Goal: Information Seeking & Learning: Learn about a topic

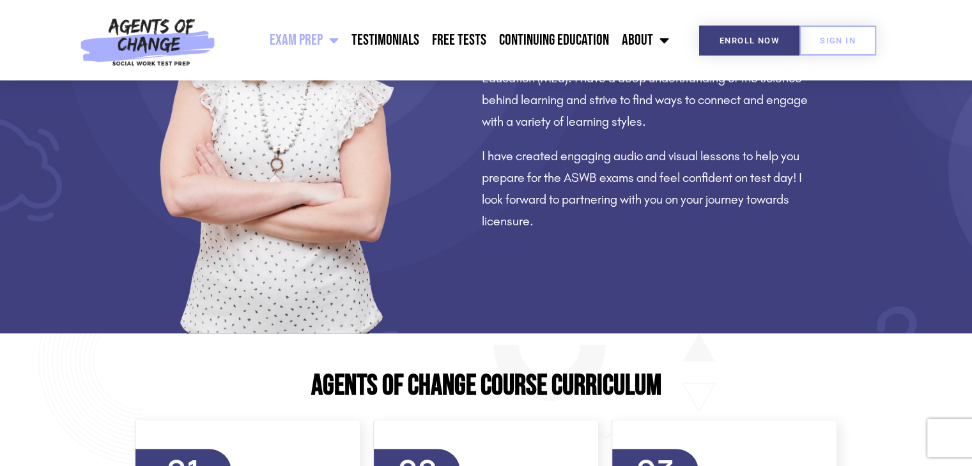
scroll to position [1201, 0]
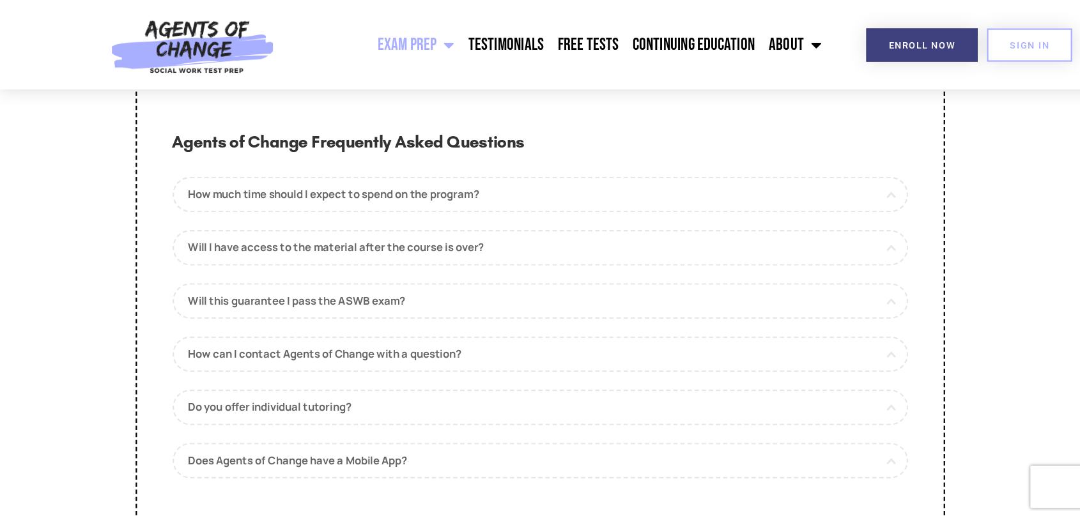
scroll to position [6038, 0]
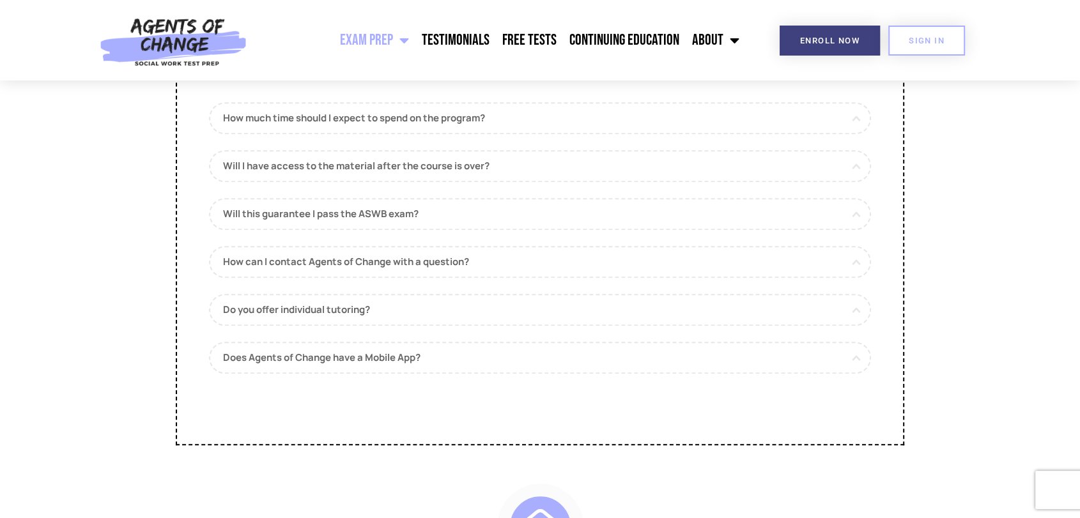
drag, startPoint x: 939, startPoint y: 9, endPoint x: 128, endPoint y: 278, distance: 853.7
click at [128, 278] on section "Agents of Change Frequently Asked Questions How much time should I expect to sp…" at bounding box center [540, 228] width 1080 height 496
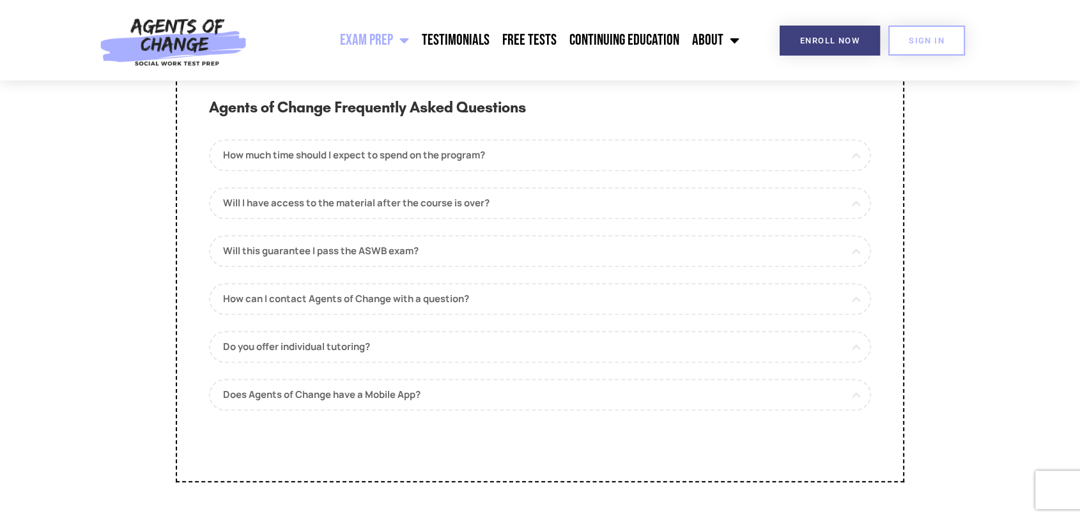
scroll to position [5959, 0]
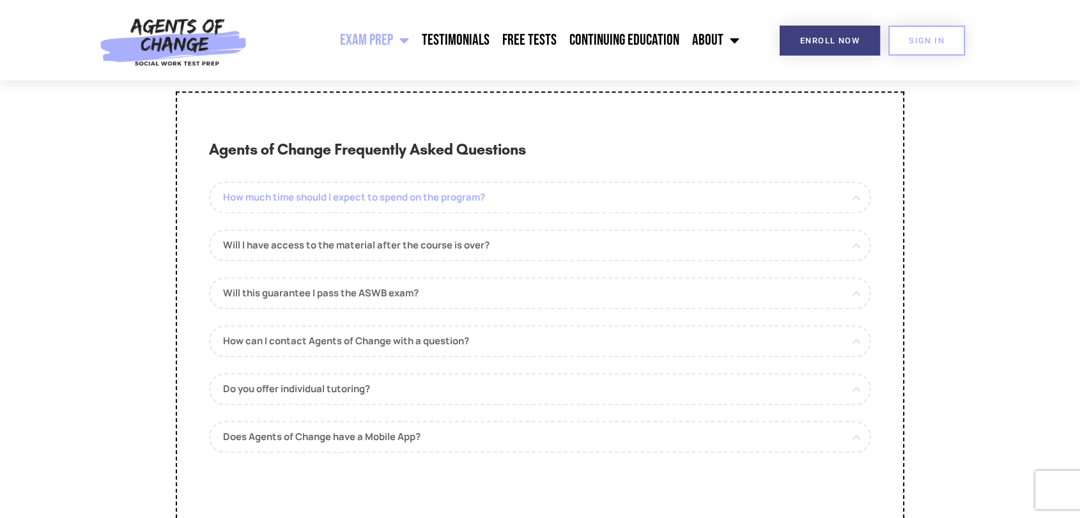
click at [301, 213] on link "How much time should I expect to spend on the program?" at bounding box center [540, 197] width 662 height 32
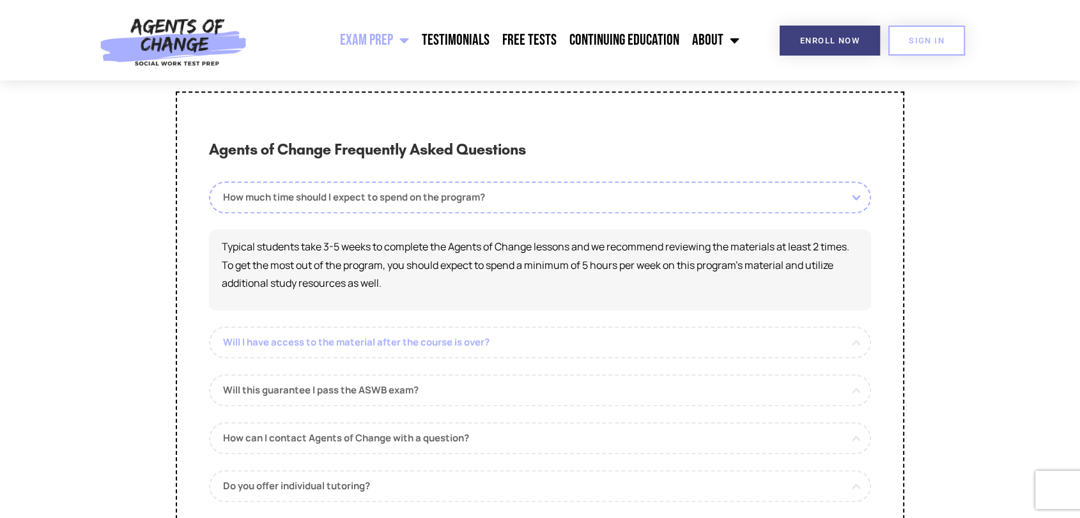
click at [384, 358] on link "Will I have access to the material after the course is over?" at bounding box center [540, 343] width 662 height 32
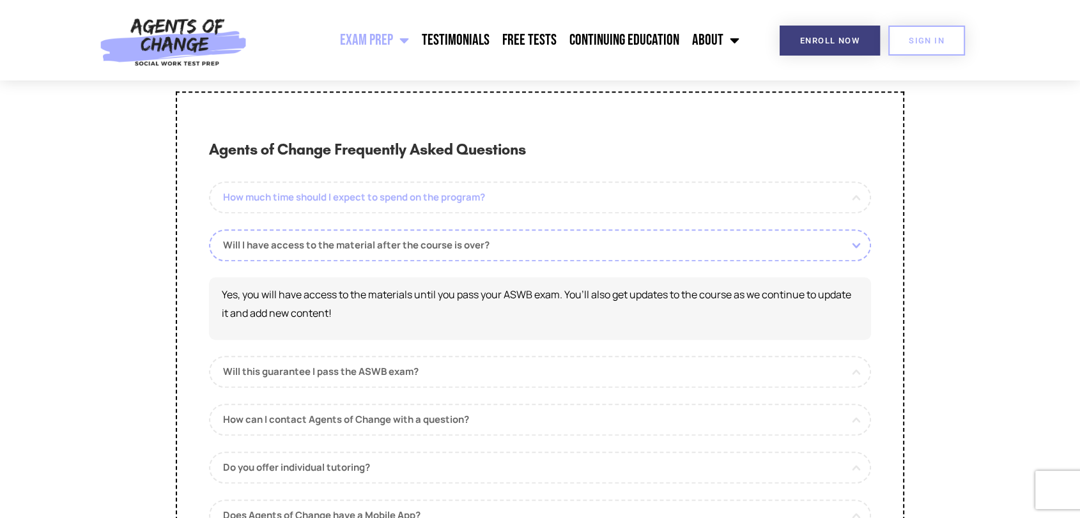
click at [378, 210] on link "How much time should I expect to spend on the program?" at bounding box center [540, 197] width 662 height 32
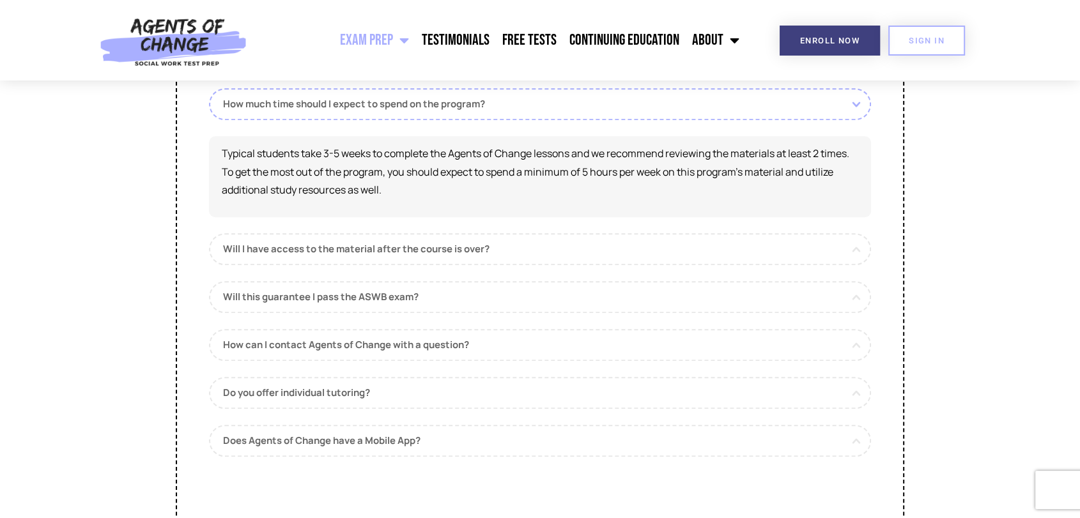
scroll to position [6026, 0]
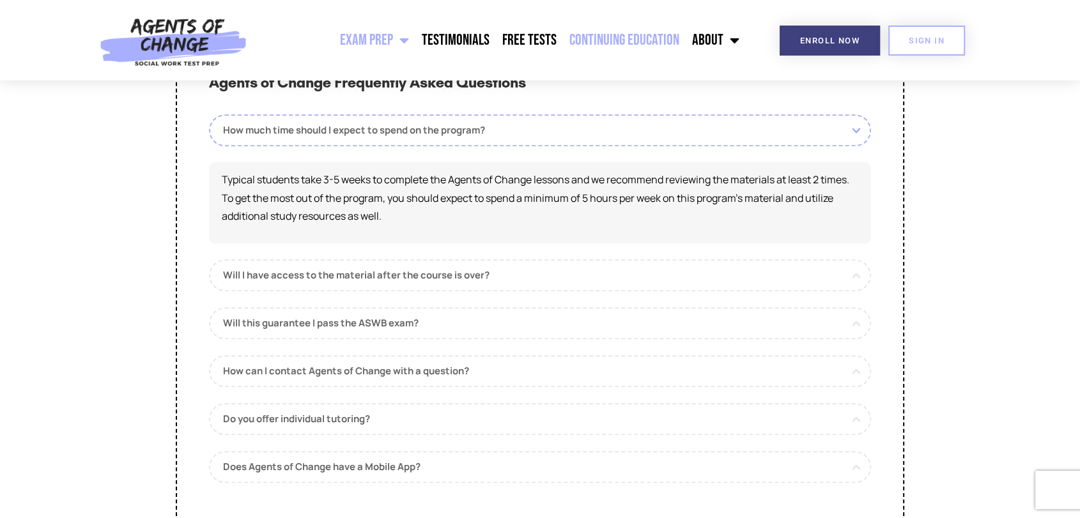
click at [633, 40] on link "Continuing Education" at bounding box center [624, 40] width 123 height 32
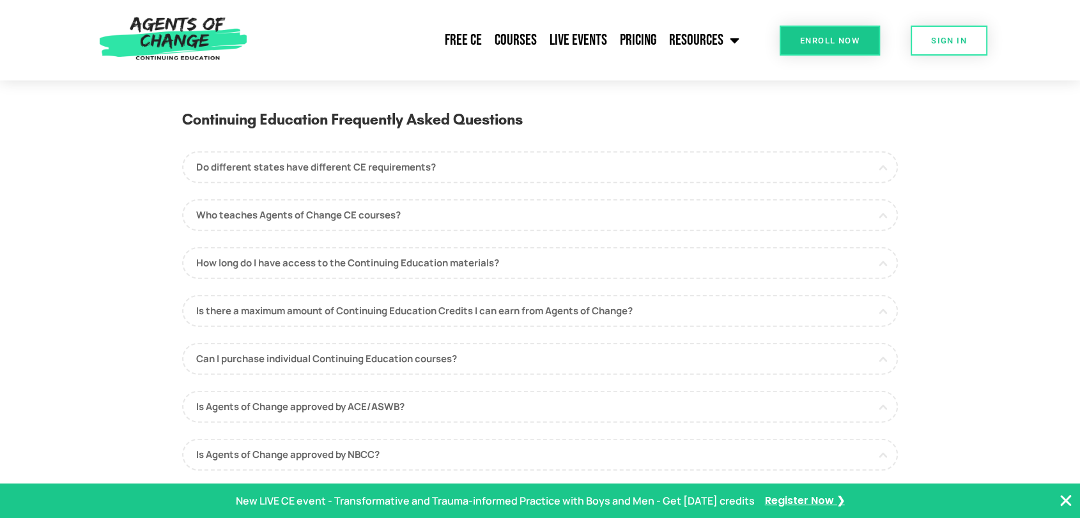
scroll to position [3297, 0]
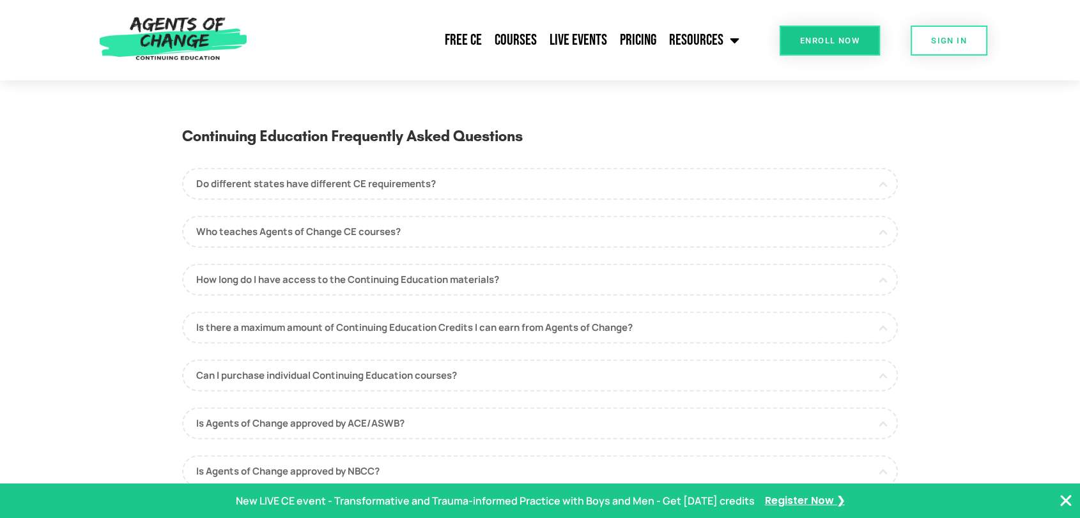
click at [53, 191] on section "Continuing Education Frequently Asked Questions Do different states have differ…" at bounding box center [540, 342] width 1080 height 475
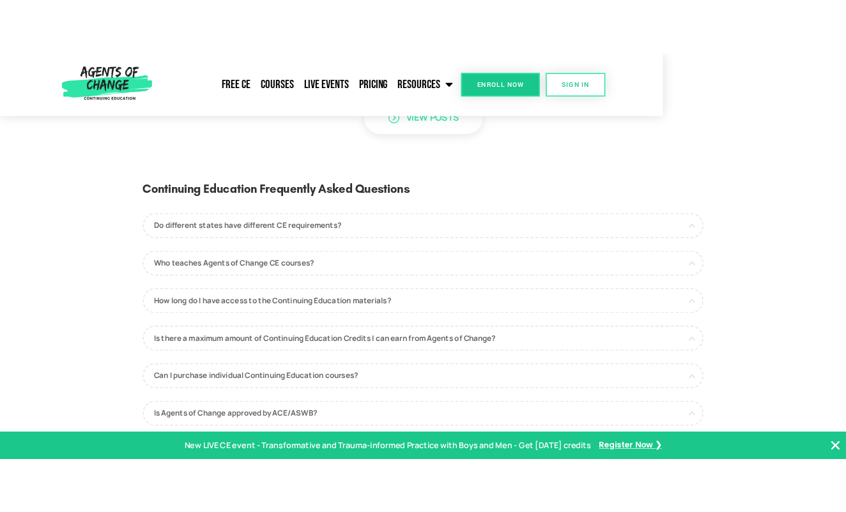
scroll to position [3334, 0]
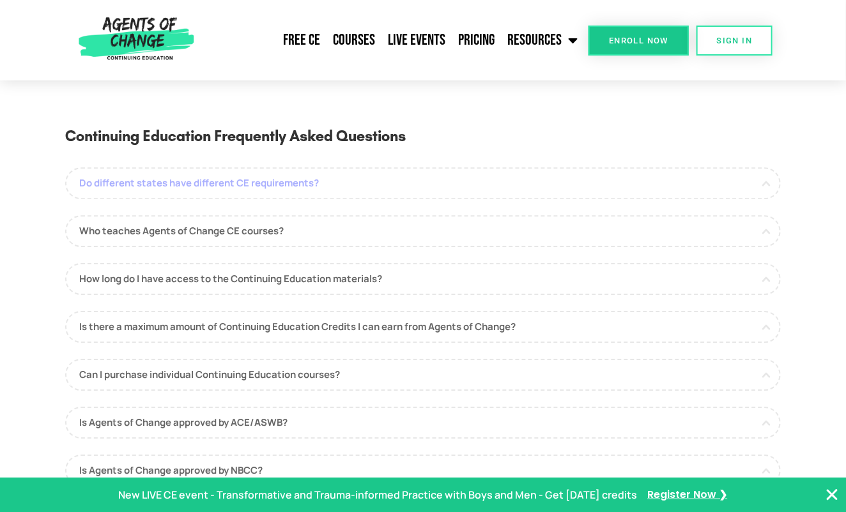
click at [224, 197] on link "Do different states have different CE requirements?" at bounding box center [423, 183] width 716 height 32
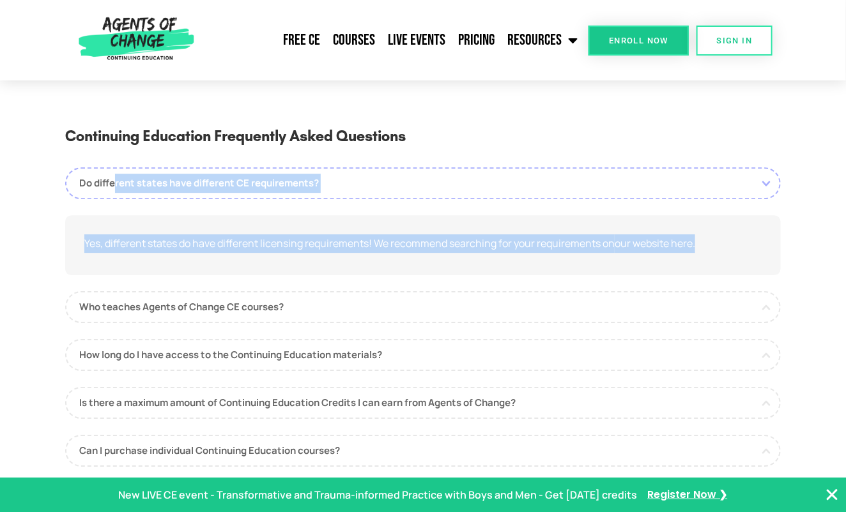
drag, startPoint x: 719, startPoint y: 260, endPoint x: -10, endPoint y: 178, distance: 734.3
copy div "Do different states have different CE requirements? Yes, different states do ha…"
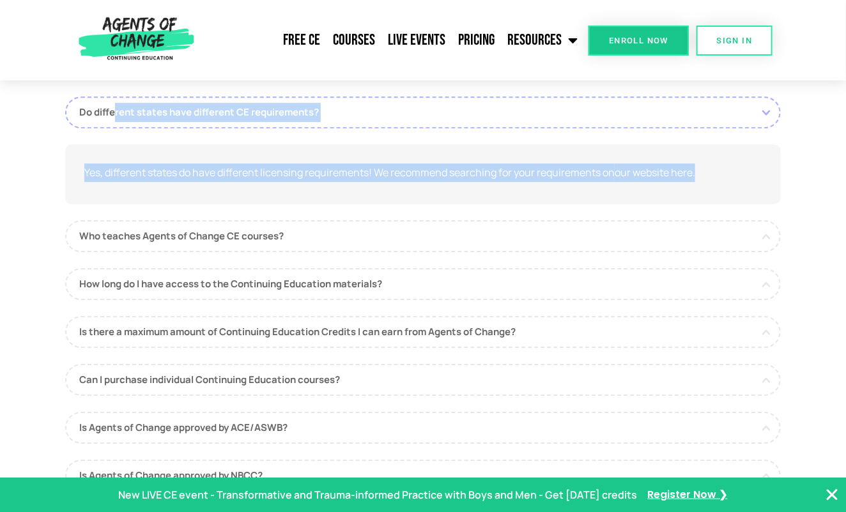
scroll to position [3422, 0]
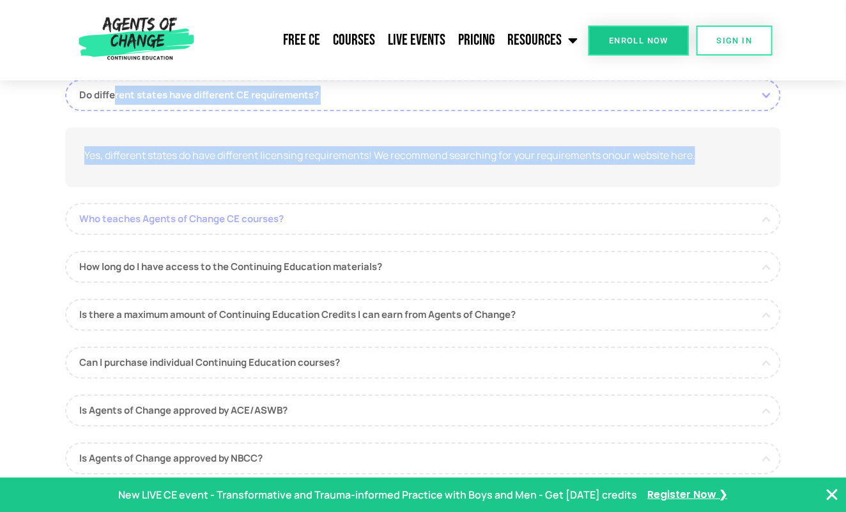
click at [155, 234] on link "Who teaches Agents of Change CE courses?" at bounding box center [423, 219] width 716 height 32
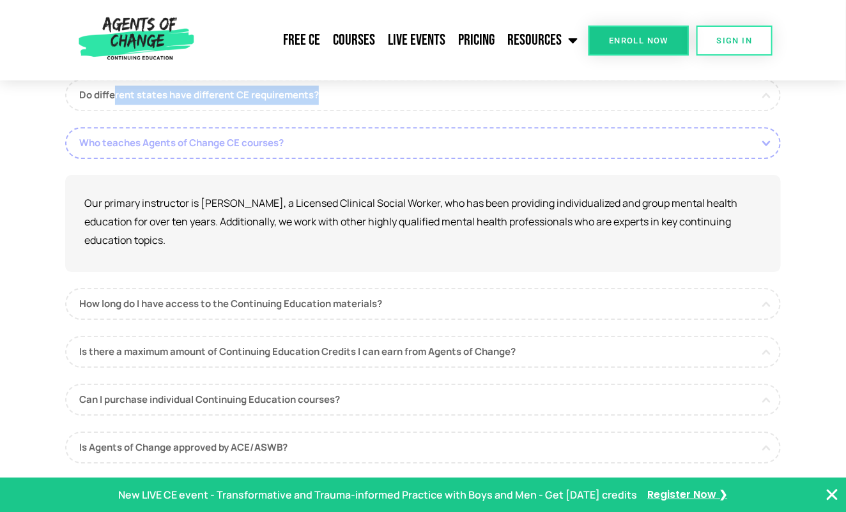
drag, startPoint x: 187, startPoint y: 266, endPoint x: 69, endPoint y: 164, distance: 155.4
click at [69, 164] on div "Who teaches Agents of Change CE courses? Our primary instructor is [PERSON_NAME…" at bounding box center [423, 199] width 716 height 144
copy div "Who teaches Agents of Change CE courses? Our primary instructor is [PERSON_NAME…"
click at [818, 238] on section "Continuing Education Frequently Asked Questions Do different states have differ…" at bounding box center [423, 311] width 846 height 588
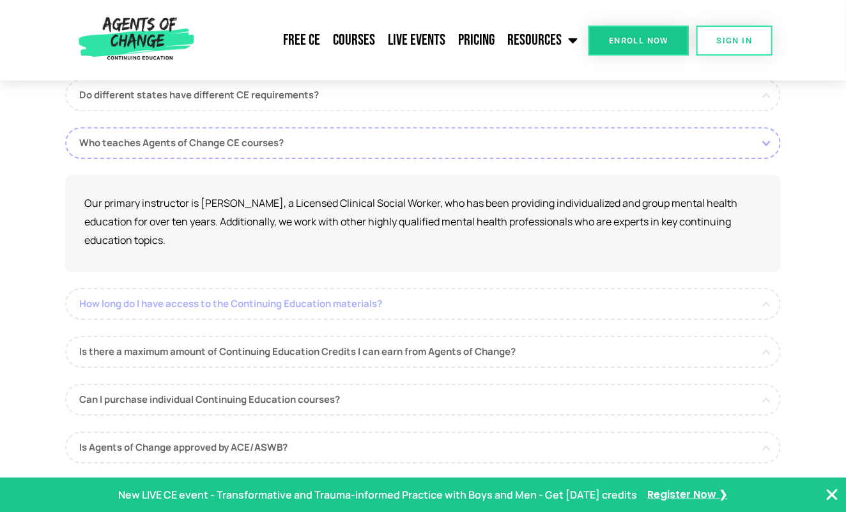
click at [268, 320] on link "How long do I have access to the Continuing Education materials?" at bounding box center [423, 304] width 716 height 32
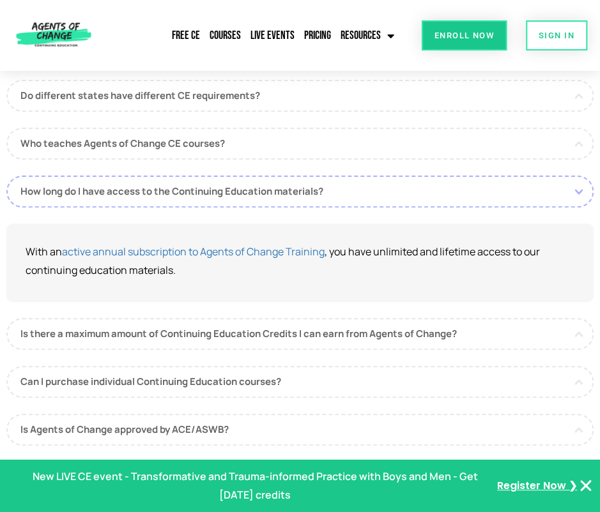
scroll to position [3614, 0]
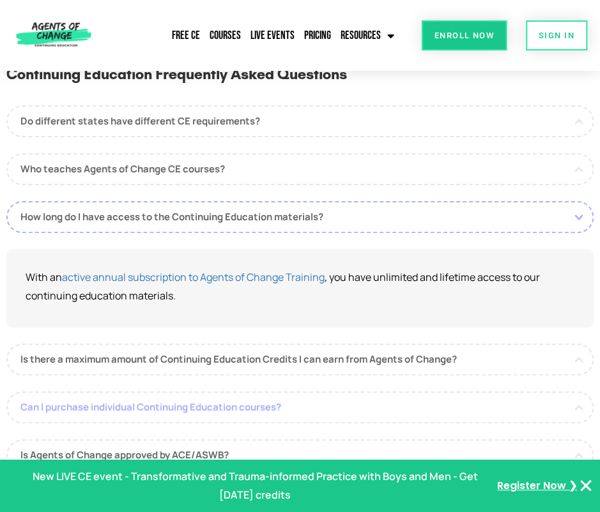
click at [192, 392] on link "Can I purchase individual Continuing Education courses?" at bounding box center [299, 408] width 587 height 32
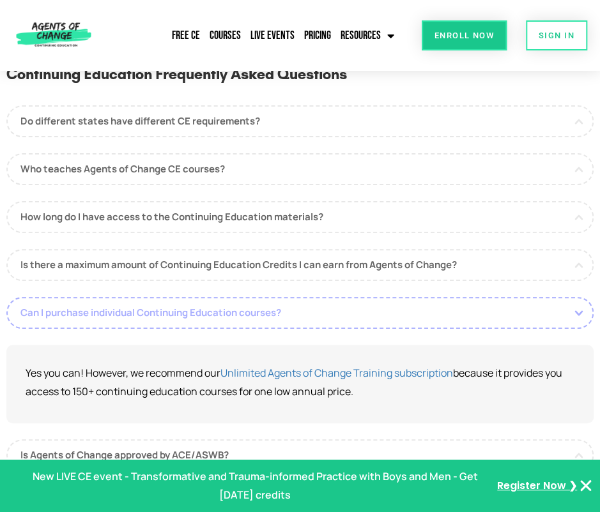
drag, startPoint x: 367, startPoint y: 383, endPoint x: 14, endPoint y: 282, distance: 367.7
click at [14, 297] on div "Can I purchase individual Continuing Education courses? Yes you can! However, w…" at bounding box center [299, 360] width 587 height 127
copy div "Can I purchase individual Continuing Education courses? Yes you can! However, w…"
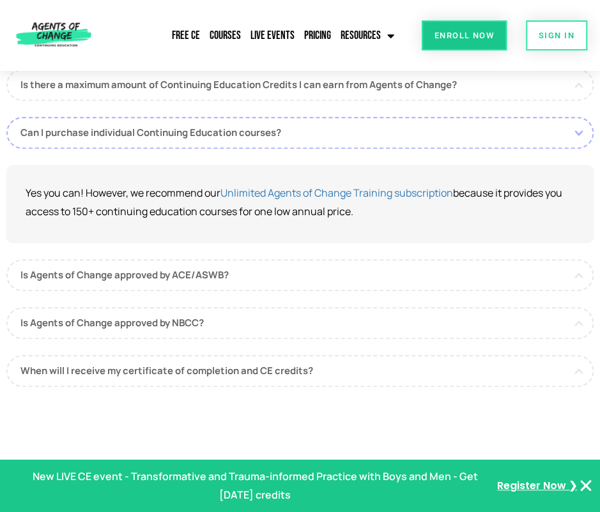
scroll to position [3850, 0]
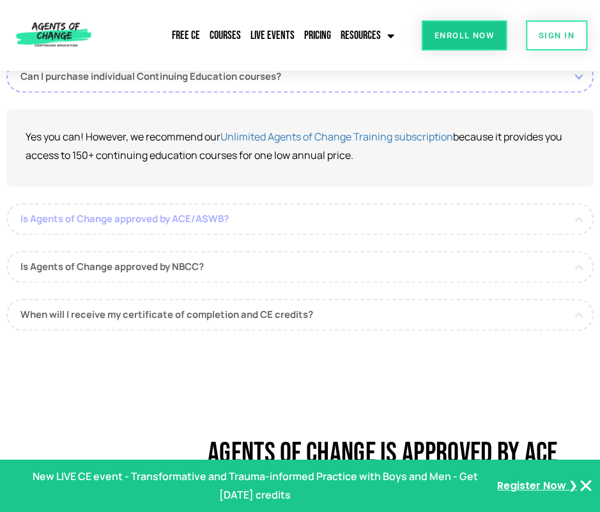
click at [142, 203] on link "Is Agents of Change approved by ACE/ASWB?" at bounding box center [299, 219] width 587 height 32
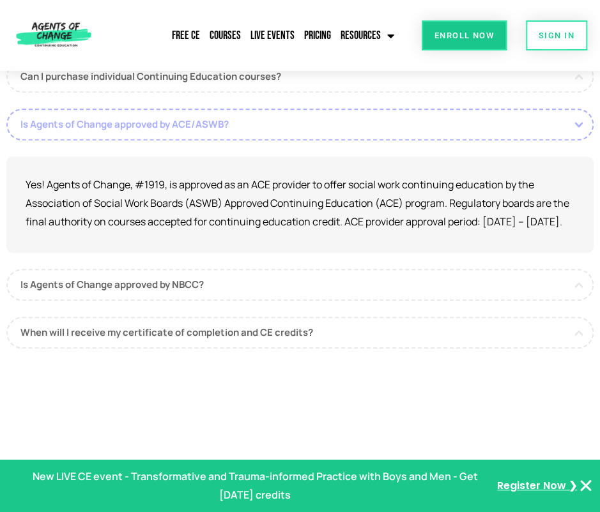
drag, startPoint x: 102, startPoint y: 232, endPoint x: 8, endPoint y: 105, distance: 157.6
click at [8, 109] on div "Is Agents of Change approved by ACE/ASWB? Yes! Agents of Change, #1919, is appr…" at bounding box center [299, 181] width 587 height 144
copy div "Is Agents of Change approved by ACE/ASWB? Yes! Agents of Change, #1919, is appr…"
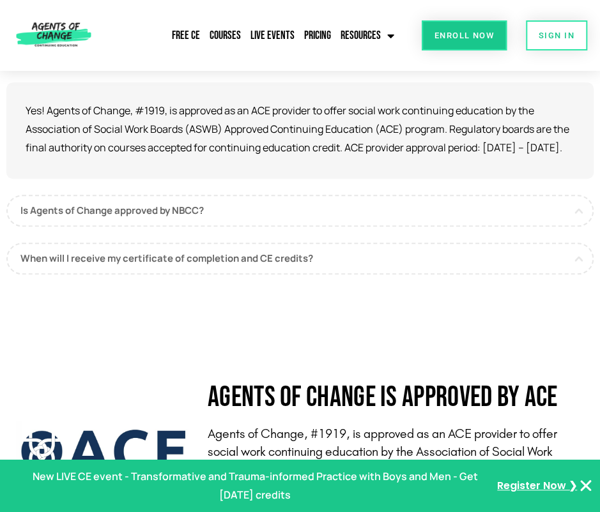
scroll to position [3962, 0]
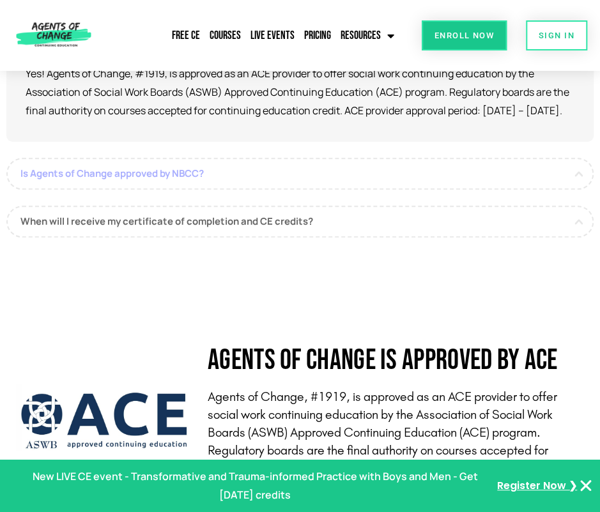
click at [166, 173] on link "Is Agents of Change approved by NBCC?" at bounding box center [299, 174] width 587 height 32
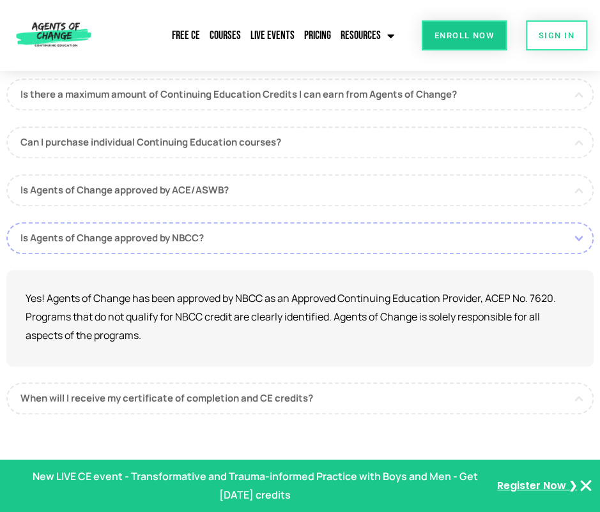
scroll to position [3778, 0]
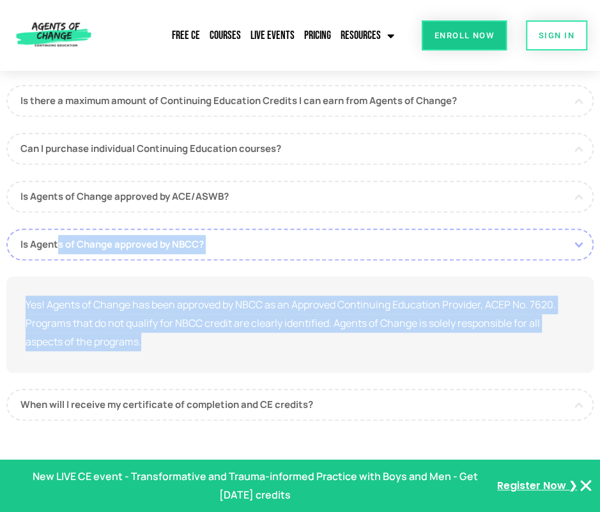
drag, startPoint x: 164, startPoint y: 329, endPoint x: 5, endPoint y: 226, distance: 189.5
click at [5, 226] on div "Continuing Education Frequently Asked Questions Do different states have differ…" at bounding box center [300, 173] width 600 height 588
copy div "Is Agents of Change approved by NBCC? Yes! Agents of Change has been approved b…"
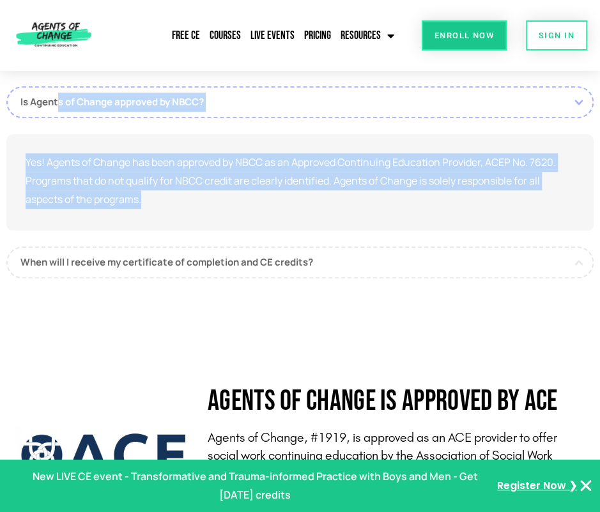
scroll to position [3927, 0]
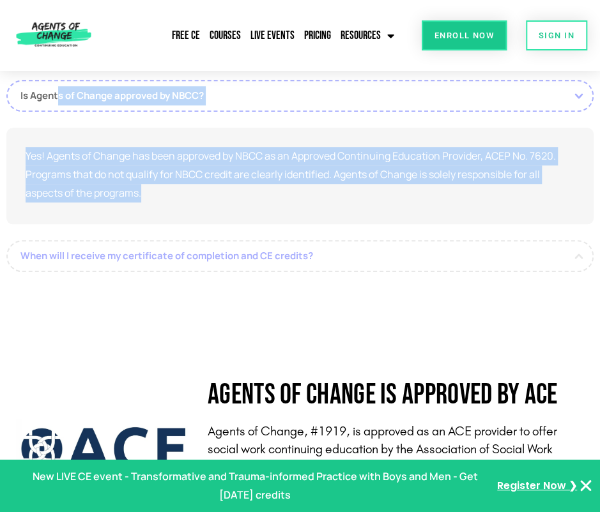
click at [222, 240] on link "When will I receive my certificate of completion and CE credits?" at bounding box center [299, 256] width 587 height 32
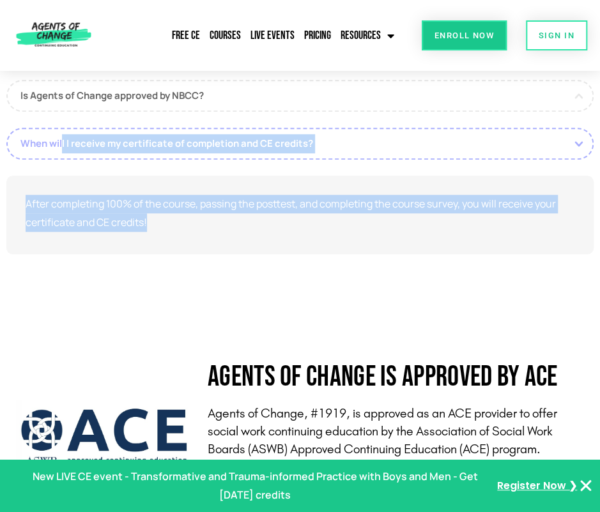
drag, startPoint x: 162, startPoint y: 204, endPoint x: 8, endPoint y: 123, distance: 173.2
click at [8, 128] on div "When will I receive my certificate of completion and CE credits? After completi…" at bounding box center [299, 191] width 587 height 127
copy div "When will I receive my certificate of completion and CE credits? After completi…"
